Goal: Information Seeking & Learning: Learn about a topic

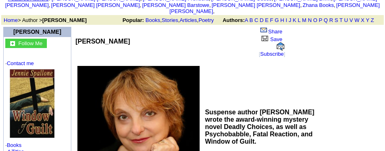
scroll to position [65, 0]
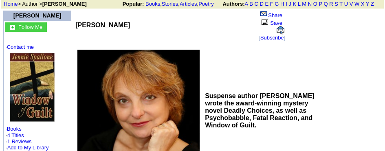
click at [278, 20] on link "Save" at bounding box center [270, 23] width 23 height 6
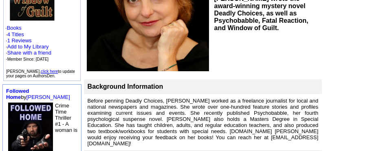
scroll to position [117, 0]
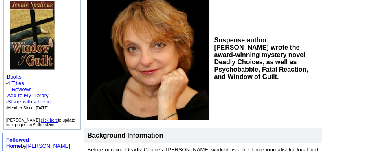
click at [17, 86] on link "1 Reviews" at bounding box center [19, 89] width 24 height 6
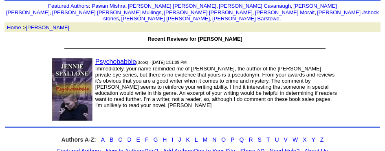
scroll to position [49, 0]
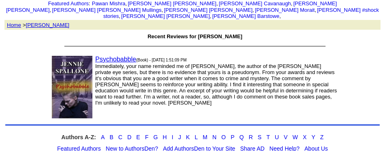
click at [11, 22] on font "Home" at bounding box center [14, 25] width 14 height 6
